Goal: Transaction & Acquisition: Purchase product/service

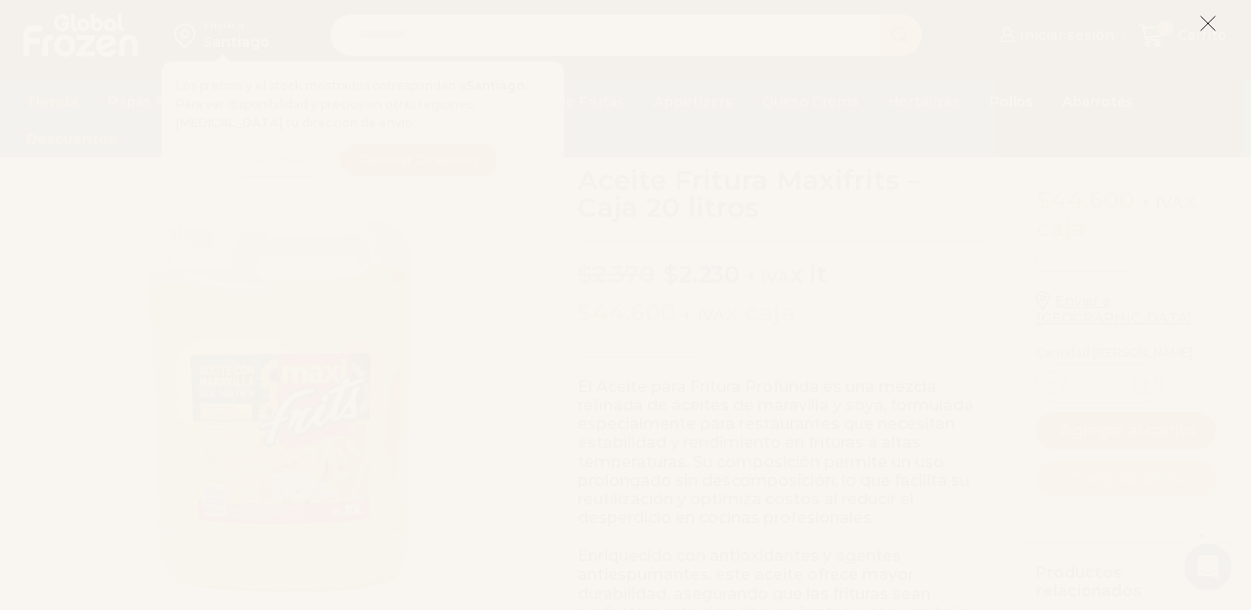
scroll to position [74, 0]
click at [1206, 25] on line at bounding box center [1209, 24] width 14 height 14
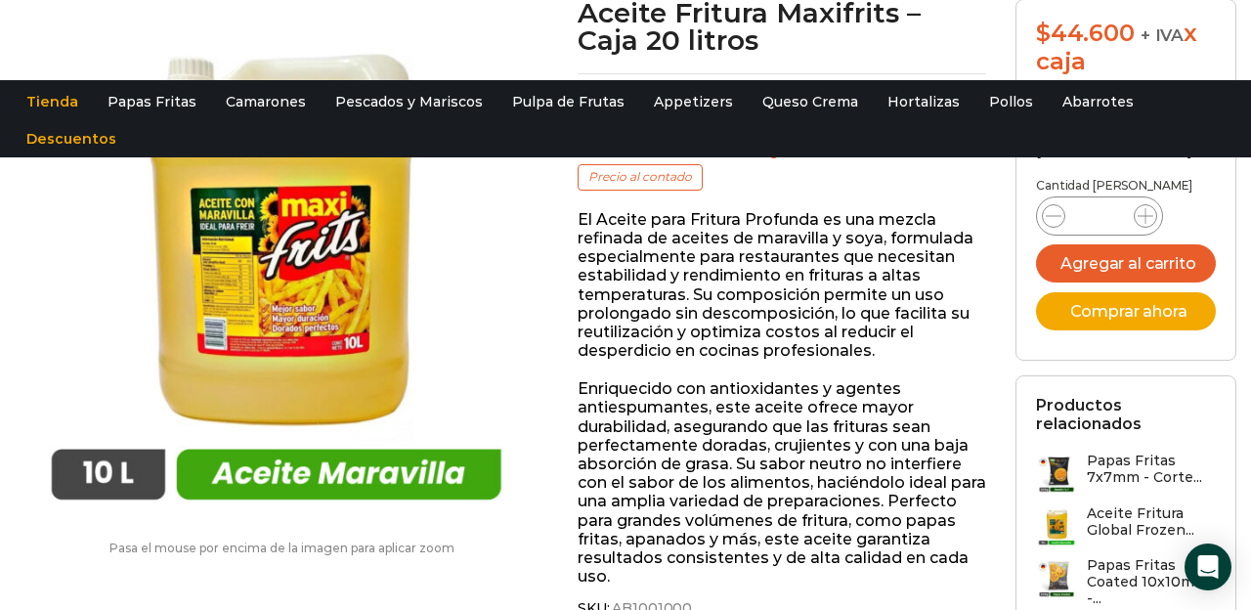
scroll to position [0, 0]
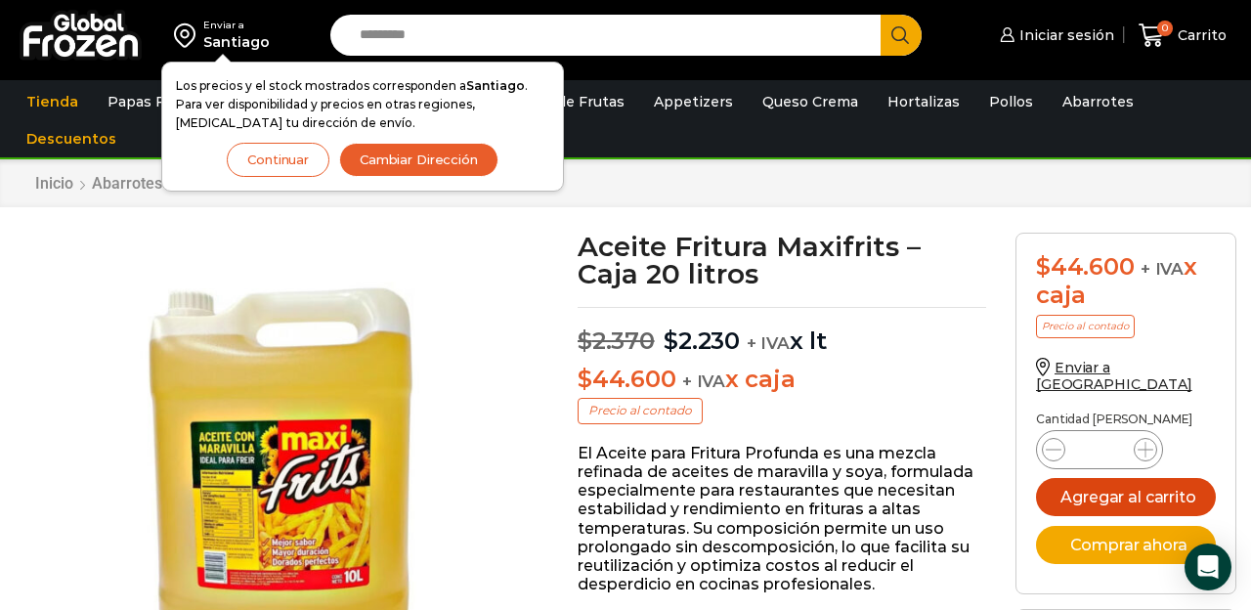
click at [1132, 478] on button "Agregar al carrito" at bounding box center [1126, 497] width 180 height 38
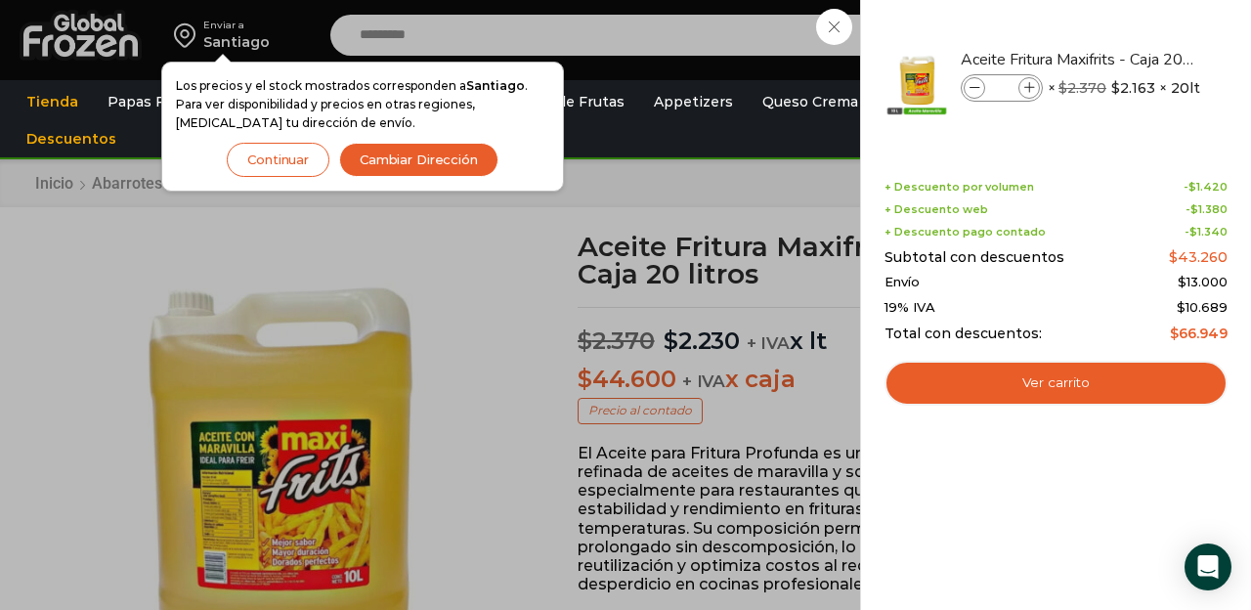
click at [1134, 59] on div "1 [GEOGRAPHIC_DATA] 1 1 Shopping Cart *" at bounding box center [1183, 36] width 98 height 46
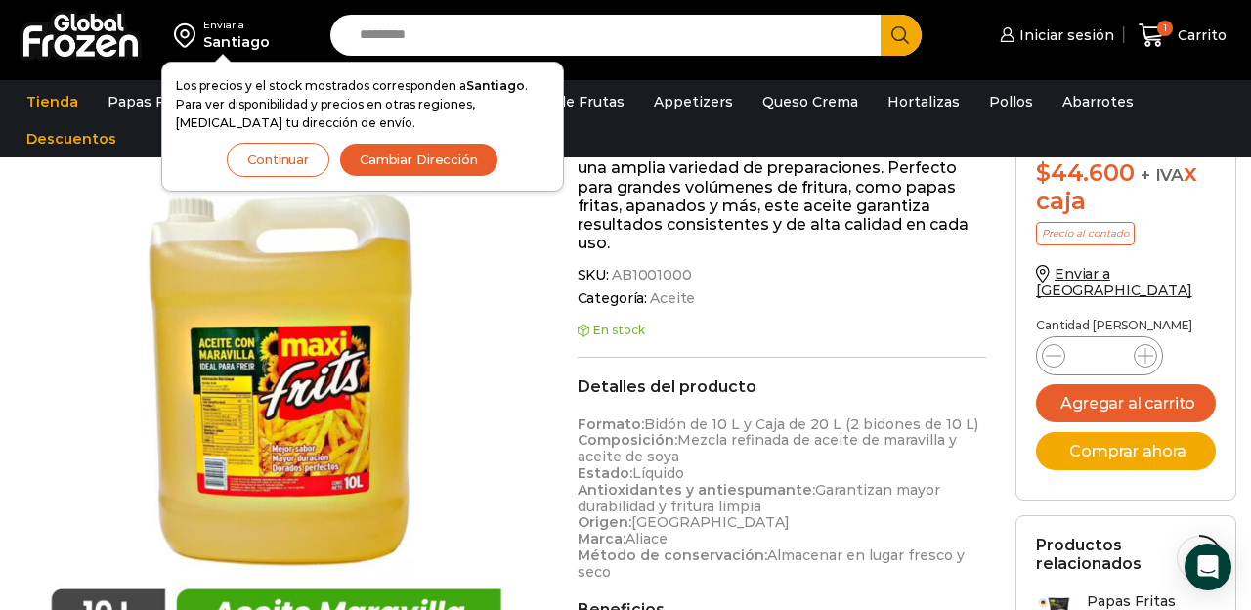
scroll to position [592, 0]
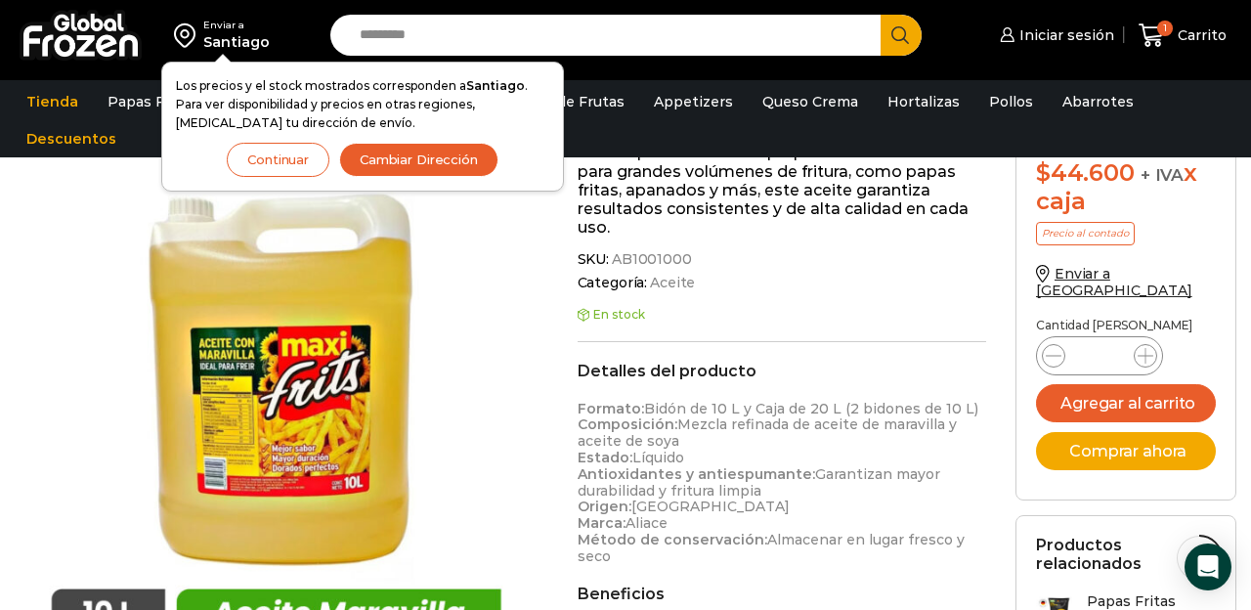
click at [282, 157] on button "Continuar" at bounding box center [278, 160] width 103 height 34
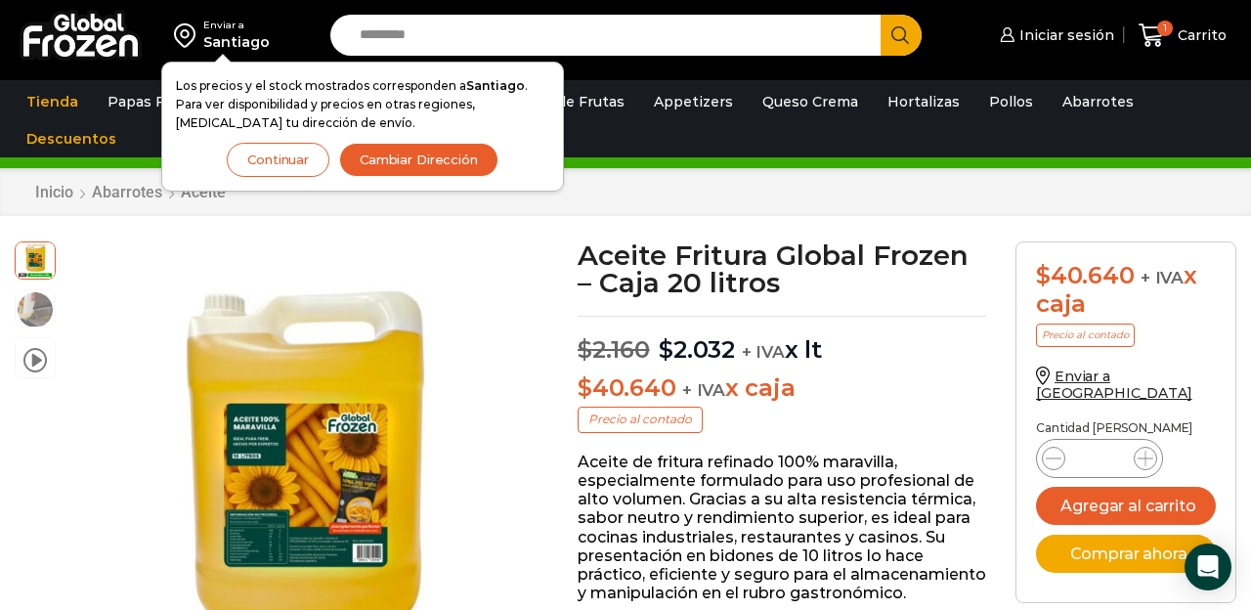
click at [267, 144] on button "Continuar" at bounding box center [278, 160] width 103 height 34
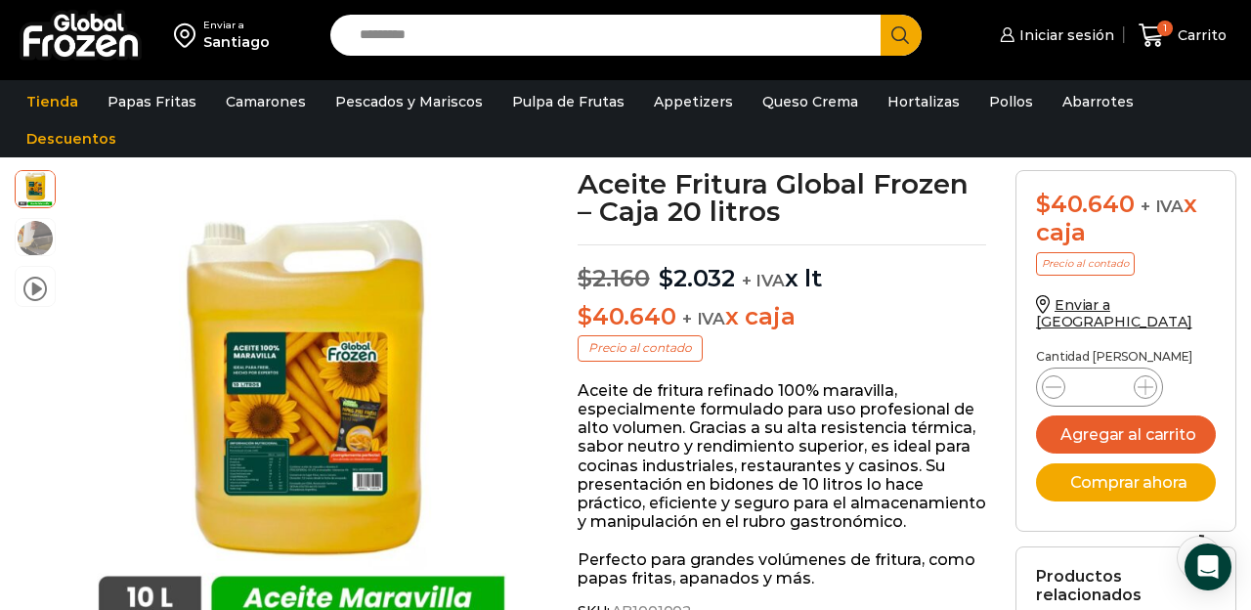
scroll to position [66, 0]
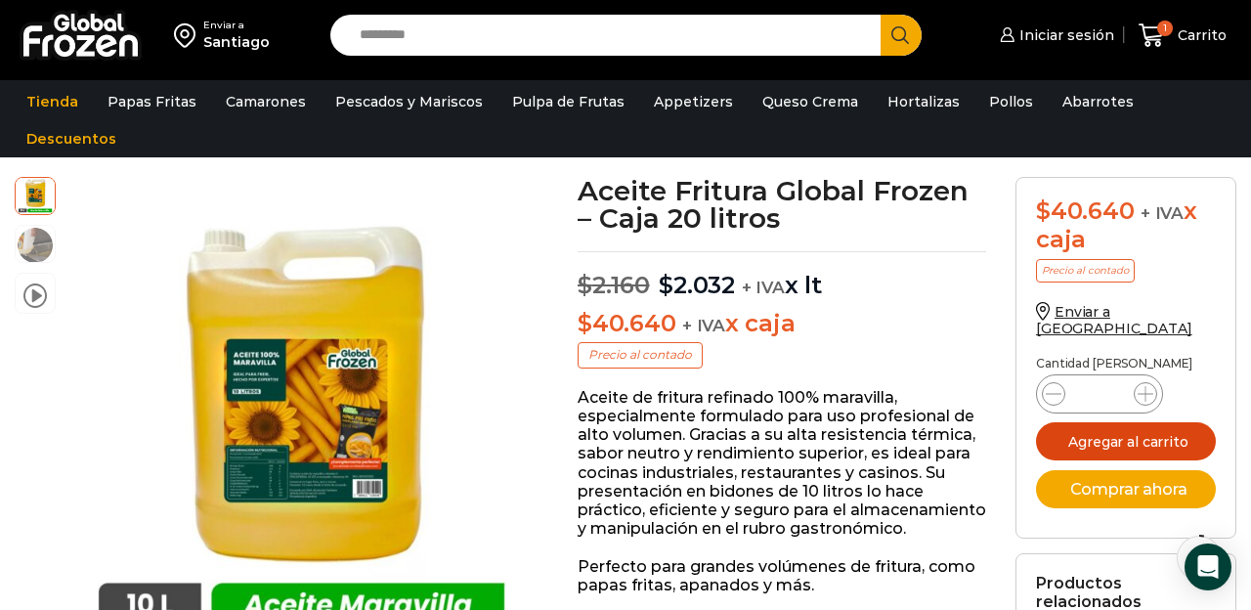
click at [1168, 422] on button "Agregar al carrito" at bounding box center [1126, 441] width 180 height 38
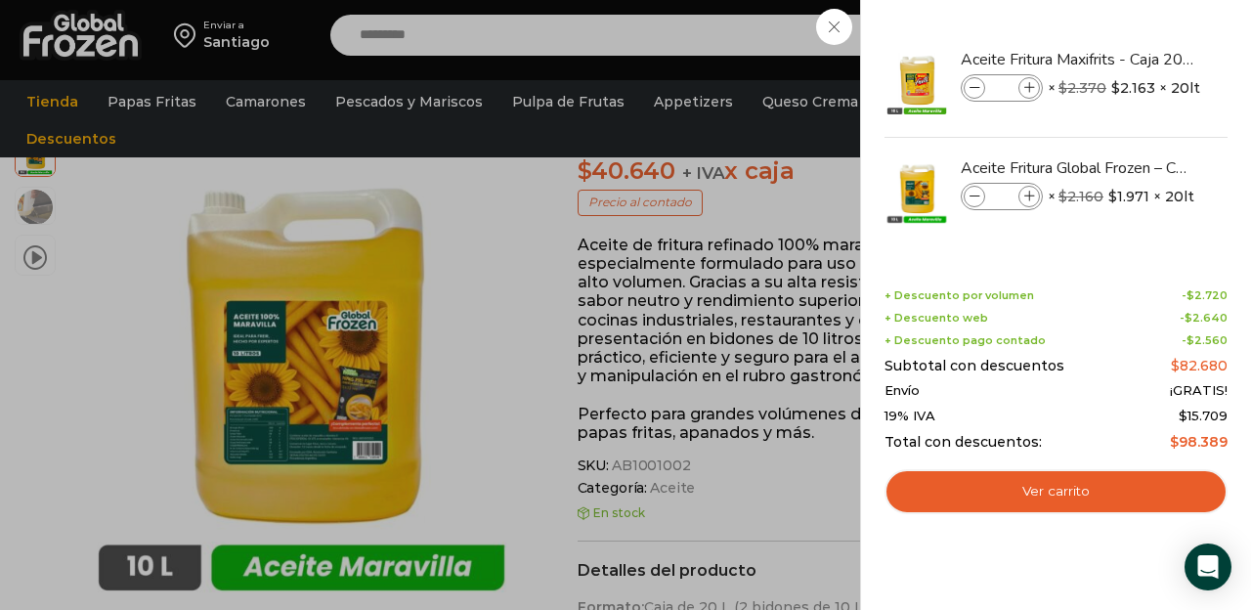
scroll to position [269, 0]
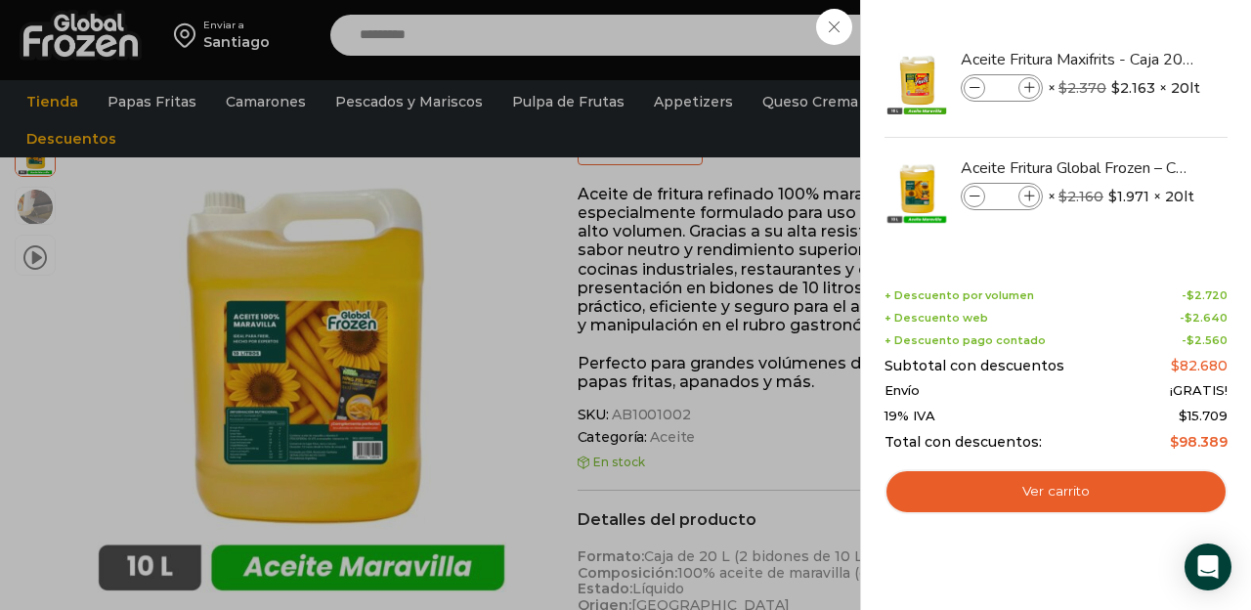
click at [1134, 59] on div "2 Carrito 2 2 Shopping Cart *" at bounding box center [1183, 36] width 98 height 46
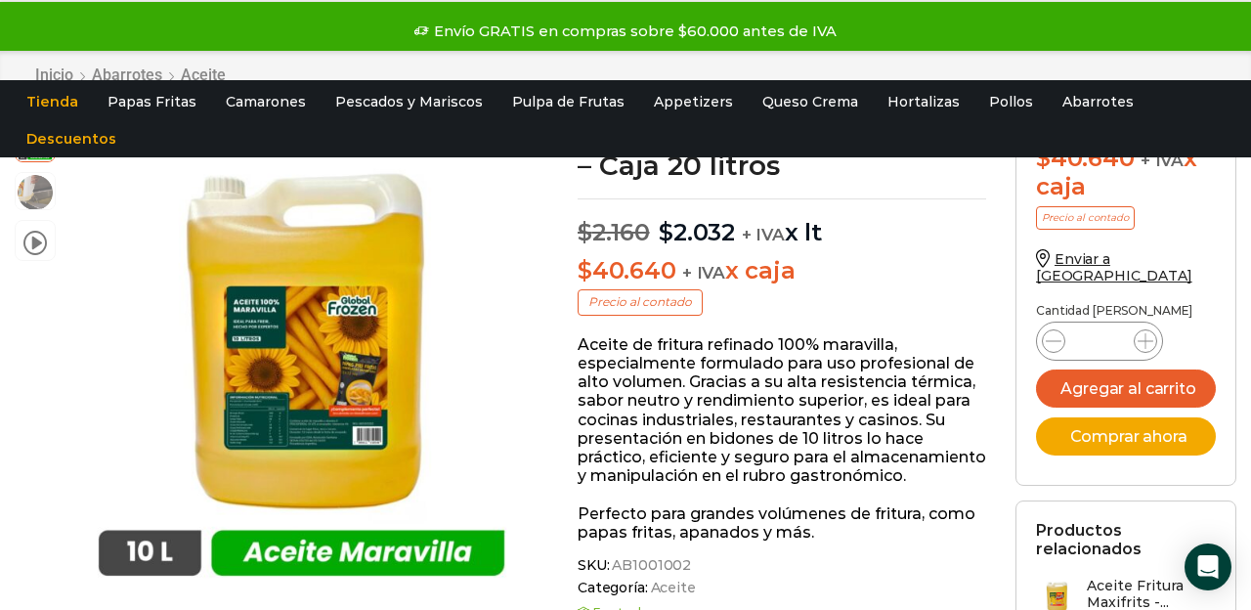
scroll to position [0, 0]
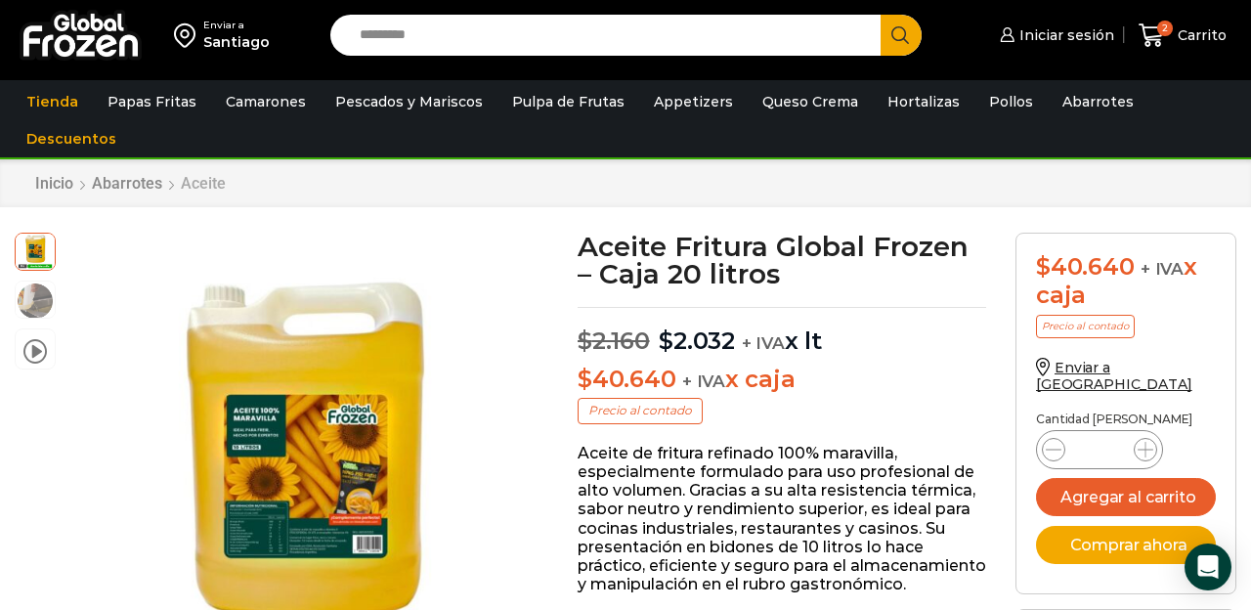
click at [215, 190] on link "Aceite" at bounding box center [203, 183] width 47 height 19
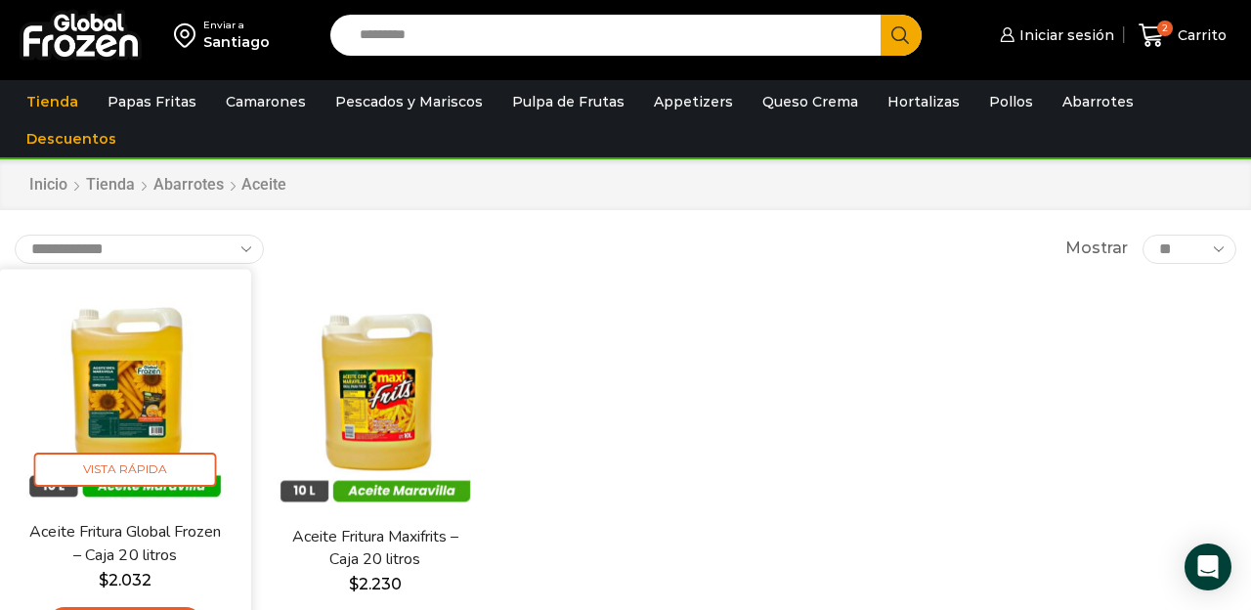
click at [107, 423] on img at bounding box center [125, 395] width 223 height 223
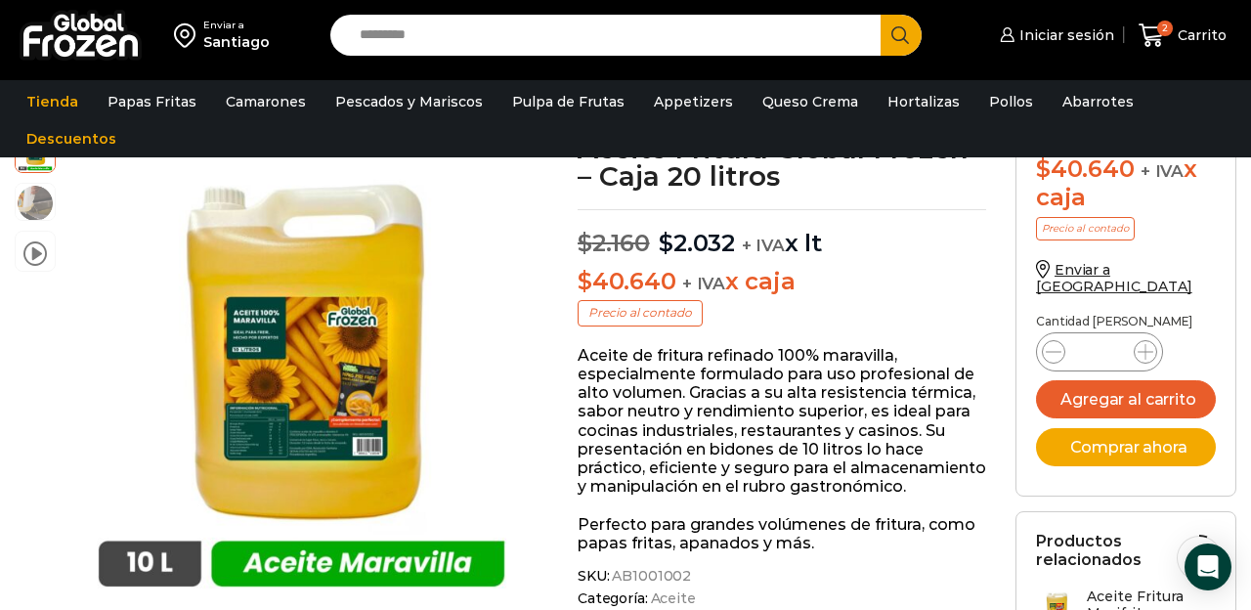
scroll to position [53, 0]
